Goal: Navigation & Orientation: Find specific page/section

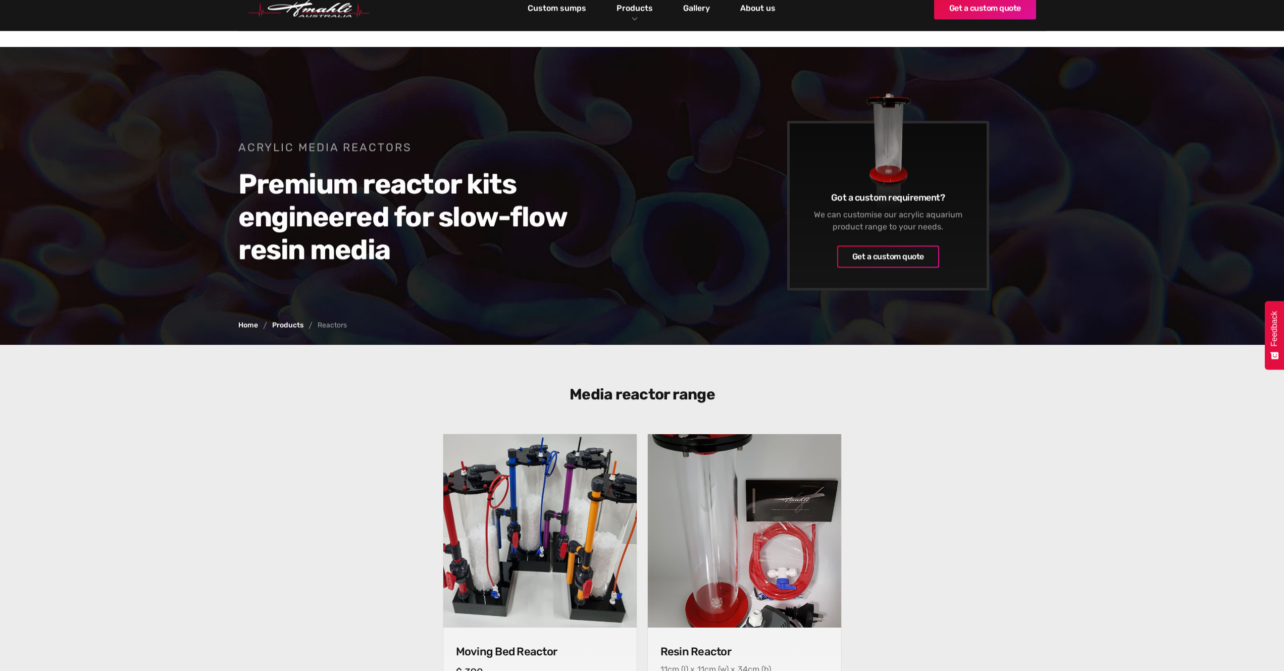
scroll to position [252, 0]
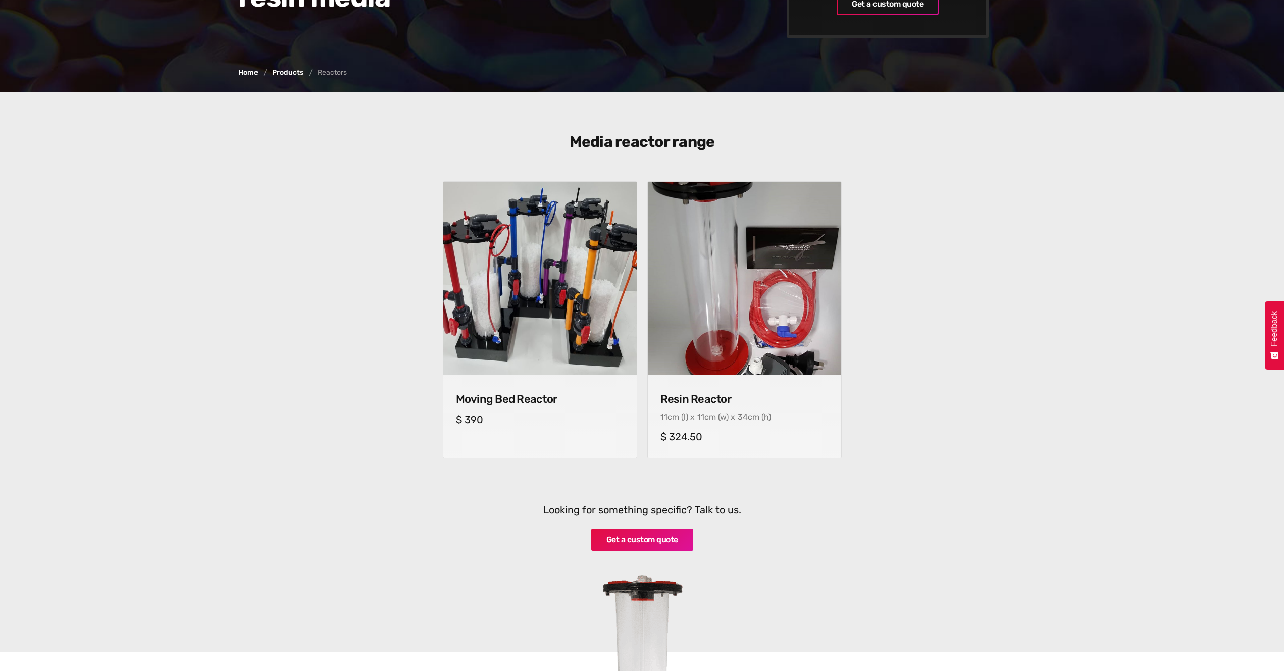
drag, startPoint x: 1085, startPoint y: 505, endPoint x: 1072, endPoint y: 495, distance: 16.6
drag, startPoint x: 902, startPoint y: 385, endPoint x: 902, endPoint y: 379, distance: 6.1
click at [902, 384] on div "Moving Bed Reactor cm (l) x cm (w) x cm (h) $ 390 Resin Reactor 11 cm (l) x 11 …" at bounding box center [642, 327] width 818 height 292
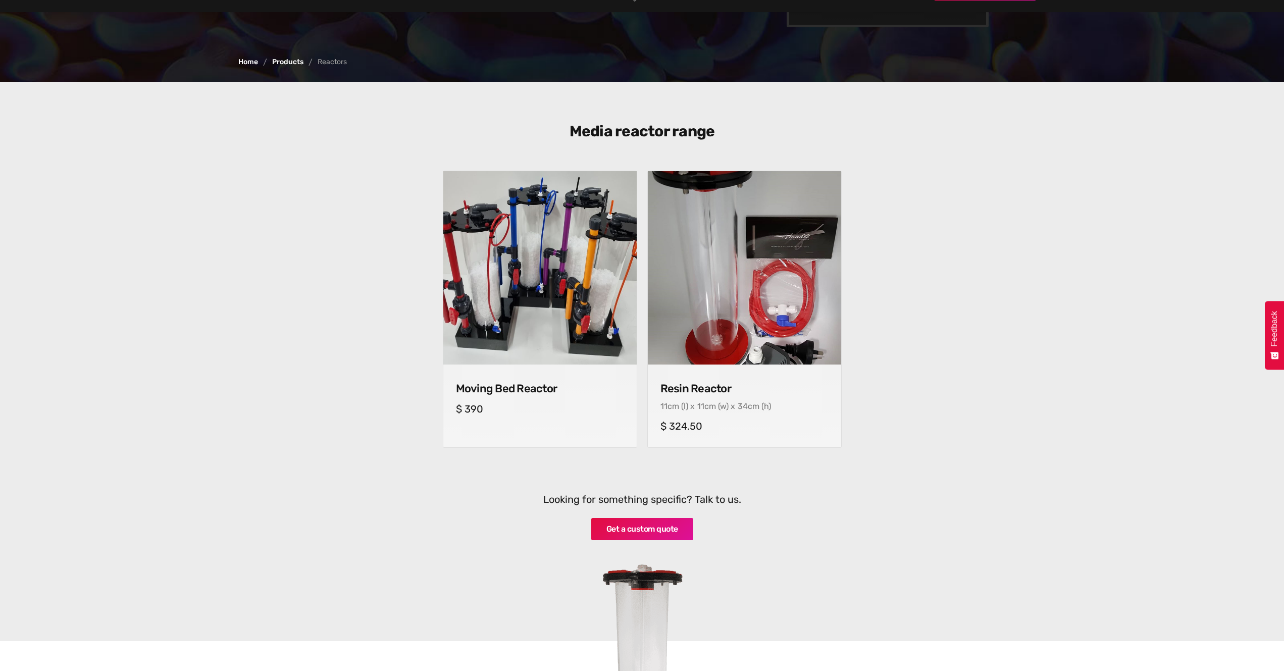
scroll to position [151, 0]
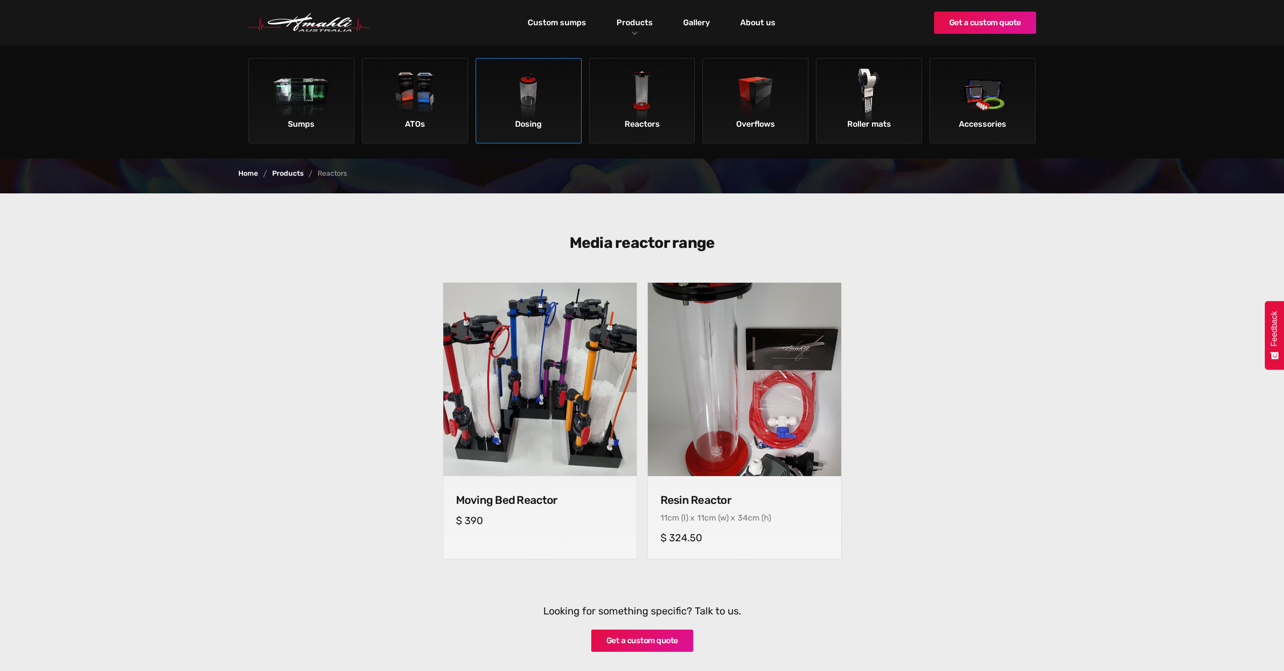
click at [510, 113] on img at bounding box center [528, 97] width 57 height 57
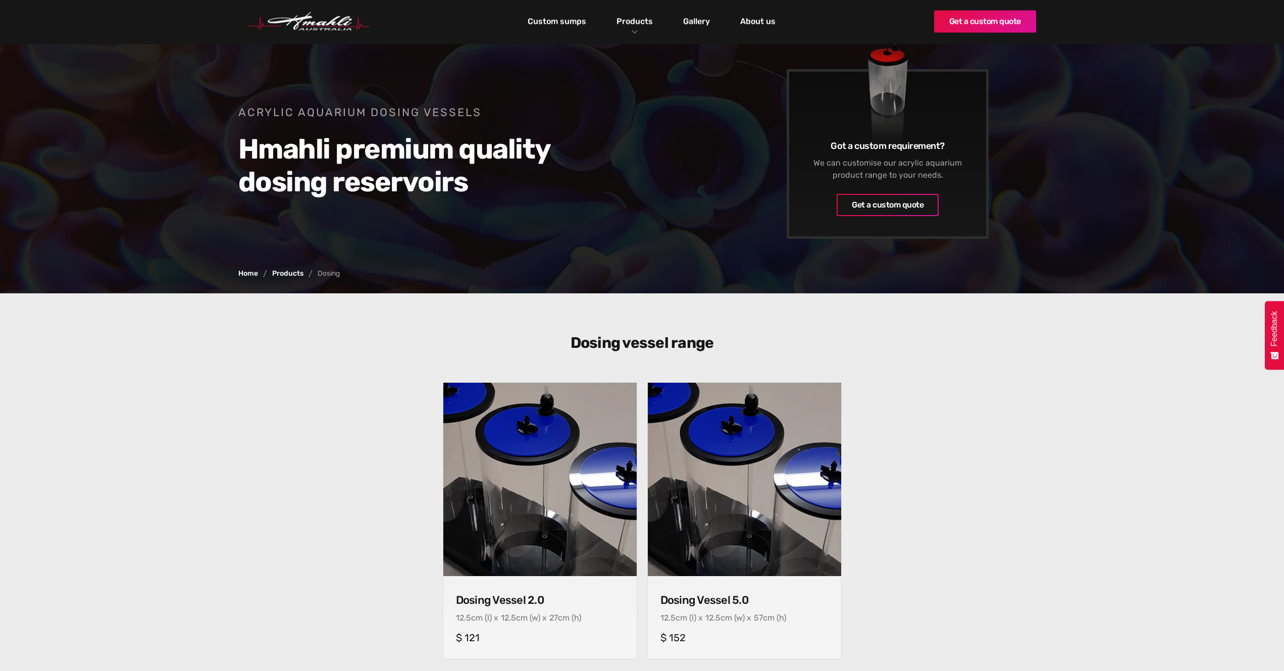
scroll to position [50, 0]
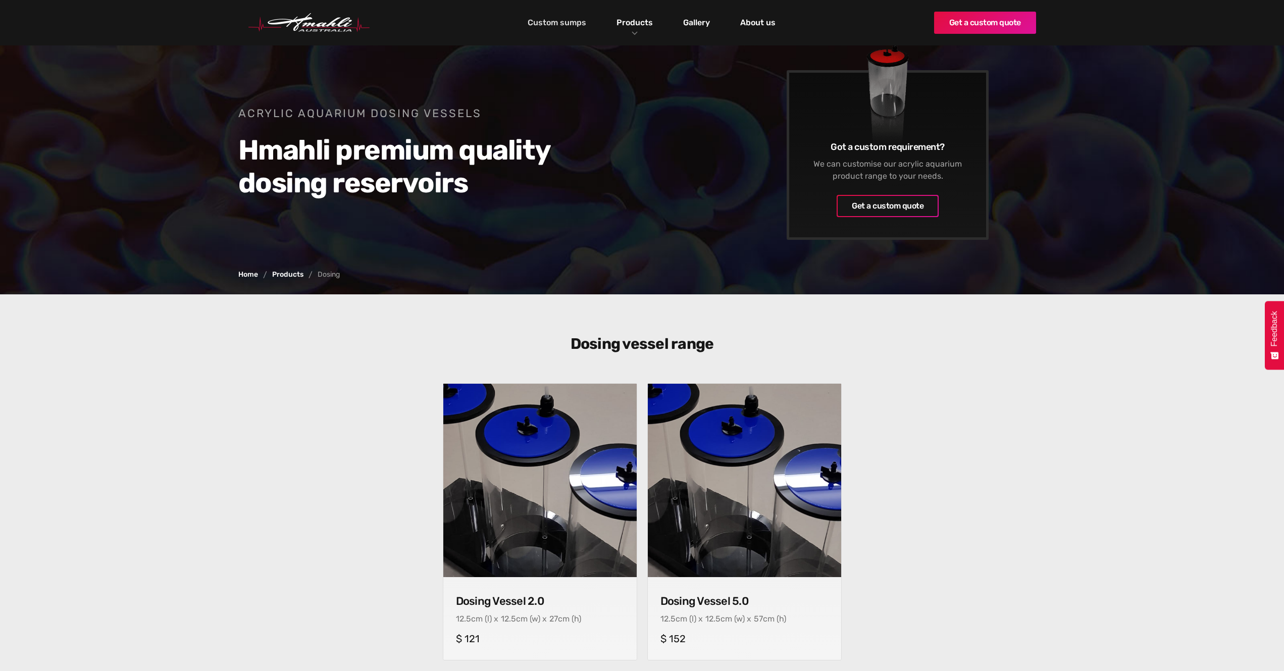
click at [558, 19] on link "Custom sumps" at bounding box center [557, 22] width 64 height 17
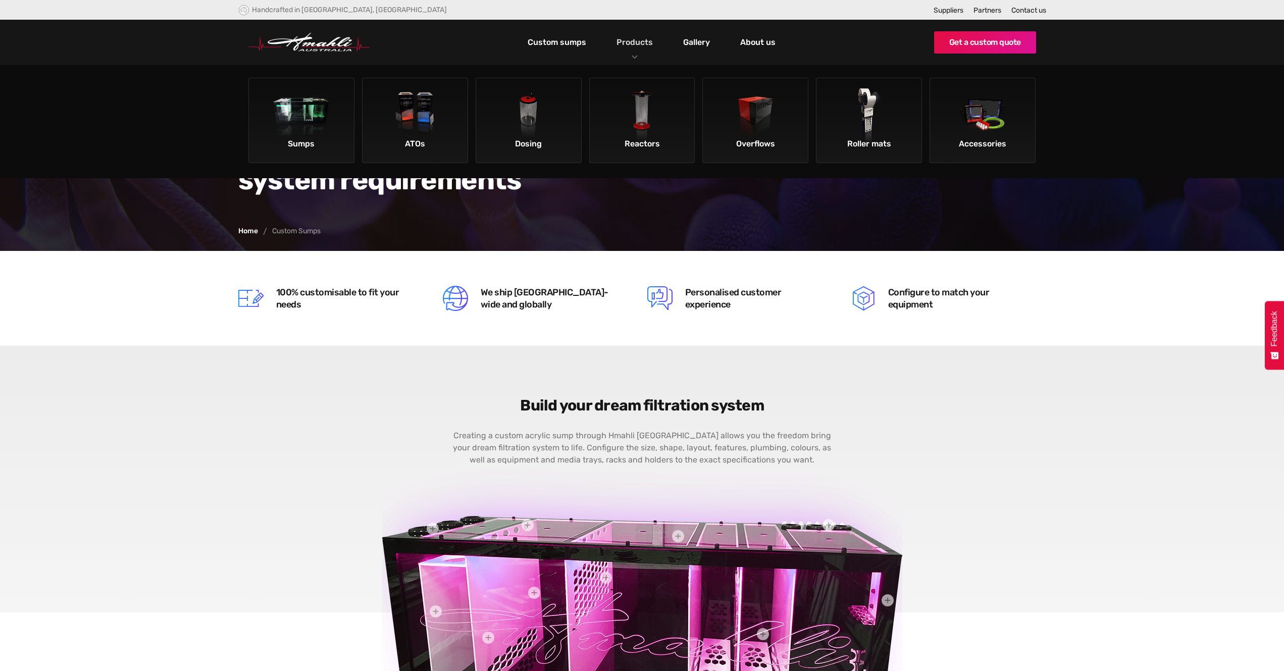
click at [626, 41] on link "Products" at bounding box center [634, 42] width 41 height 15
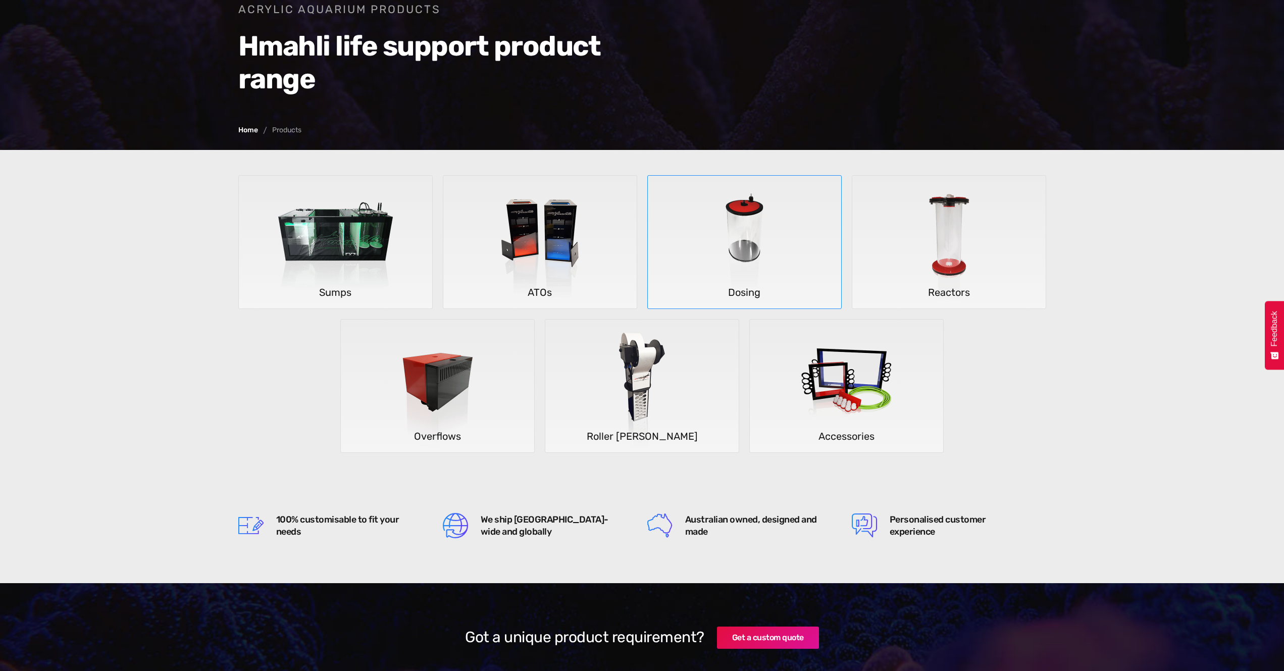
scroll to position [202, 0]
